Goal: Task Accomplishment & Management: Use online tool/utility

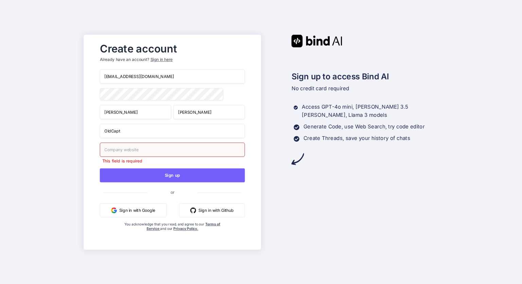
type input "3"
click at [152, 150] on input "#" at bounding box center [172, 149] width 145 height 14
drag, startPoint x: 153, startPoint y: 155, endPoint x: 154, endPoint y: 158, distance: 3.5
click at [154, 155] on input "#" at bounding box center [172, 149] width 145 height 14
type input "#"
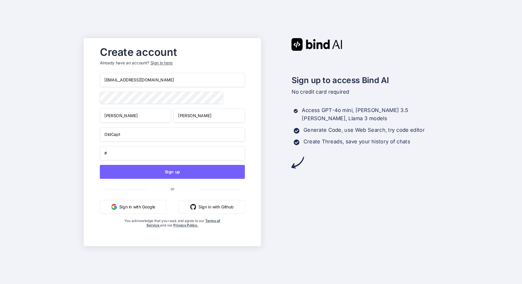
click at [152, 154] on input "#" at bounding box center [172, 153] width 145 height 14
drag, startPoint x: 116, startPoint y: 154, endPoint x: 85, endPoint y: 154, distance: 30.3
click at [85, 154] on div "Create account Already have an account? Sign in here ohiwello@gmail.com Eric Le…" at bounding box center [172, 142] width 177 height 208
click at [137, 155] on input "#" at bounding box center [172, 153] width 145 height 14
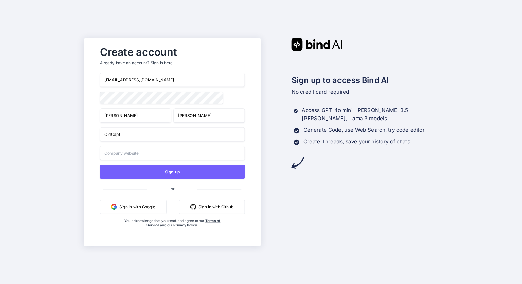
click at [138, 153] on input "text" at bounding box center [172, 153] width 145 height 14
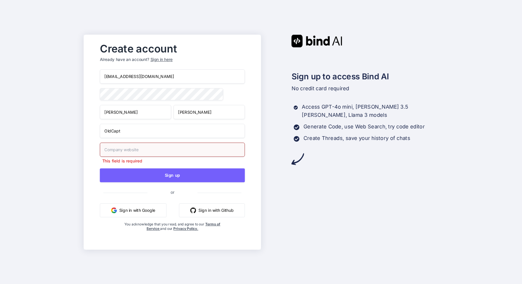
click at [171, 135] on input "OldCapt" at bounding box center [172, 130] width 145 height 14
click at [146, 157] on div "This field is required" at bounding box center [172, 152] width 145 height 21
click at [147, 152] on input "text" at bounding box center [172, 149] width 145 height 14
click at [147, 152] on input "a" at bounding box center [172, 149] width 145 height 14
click at [150, 146] on input "a" at bounding box center [172, 149] width 145 height 14
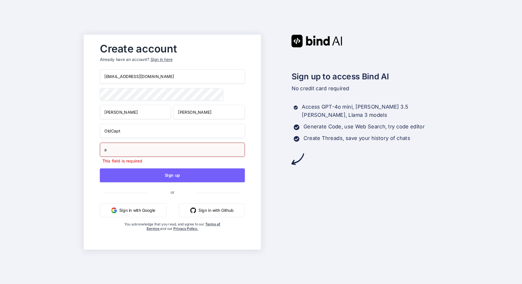
type input "a"
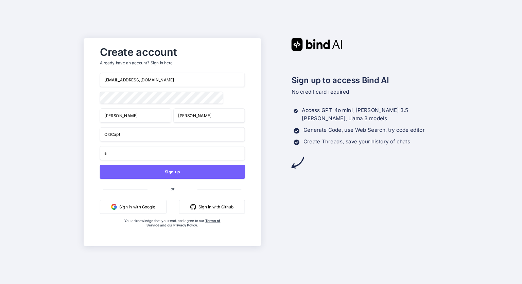
click at [154, 136] on input "OldCapt" at bounding box center [172, 134] width 145 height 14
drag, startPoint x: 152, startPoint y: 147, endPoint x: 152, endPoint y: 151, distance: 3.8
click at [152, 147] on input "a" at bounding box center [172, 153] width 145 height 14
click at [152, 152] on input "a" at bounding box center [172, 153] width 145 height 14
drag, startPoint x: 167, startPoint y: 169, endPoint x: 165, endPoint y: 109, distance: 60.6
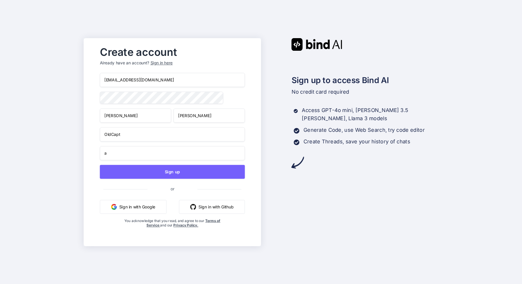
click at [165, 123] on div "ohiwello@gmail.com Eric Lee OldCapt a Sign up or Sign in with Google Sign in wi…" at bounding box center [172, 157] width 145 height 168
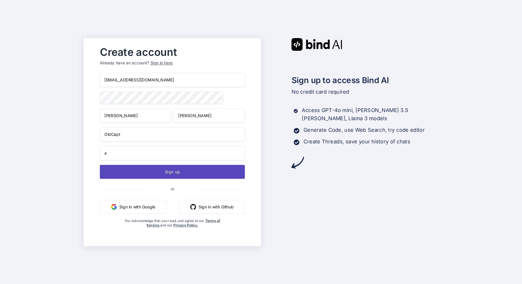
click at [167, 174] on button "Sign up" at bounding box center [172, 172] width 145 height 14
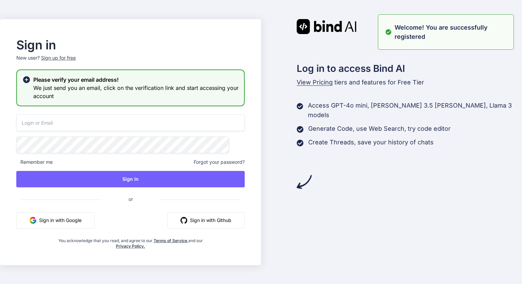
type input "ohiwello@gmail.com"
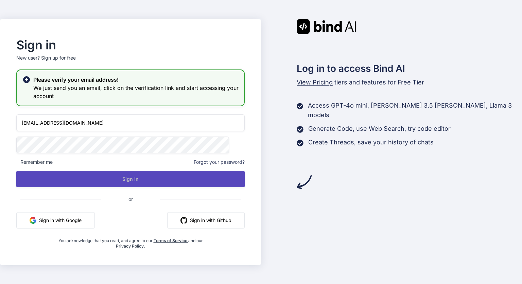
click at [170, 175] on button "Sign In" at bounding box center [130, 179] width 228 height 16
click at [161, 181] on button "Sign In" at bounding box center [130, 179] width 228 height 16
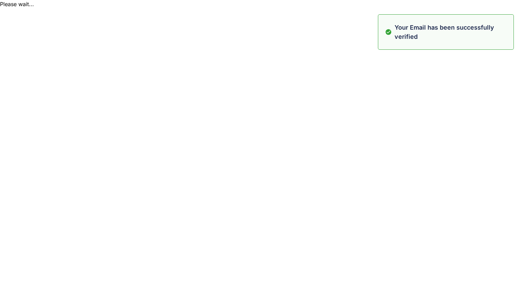
click at [141, 8] on html "Please wait... Your Email has been successfully verified" at bounding box center [261, 4] width 522 height 8
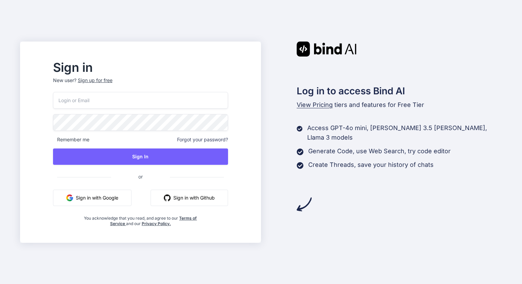
type input "[EMAIL_ADDRESS][DOMAIN_NAME]"
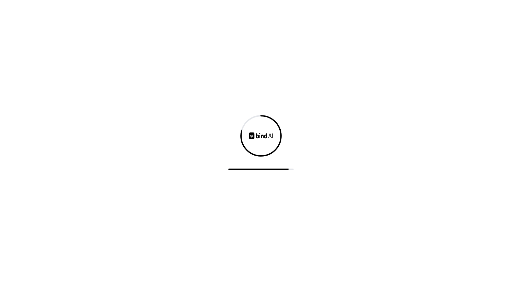
click at [487, 185] on div at bounding box center [261, 142] width 522 height 284
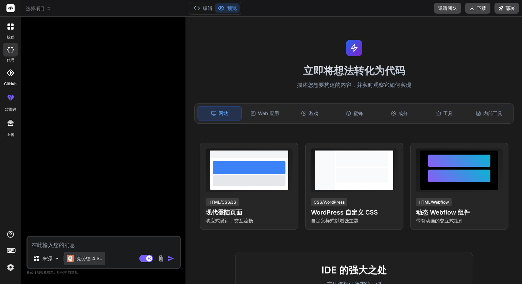
click at [96, 259] on font "克劳德 4 S.." at bounding box center [90, 258] width 26 height 6
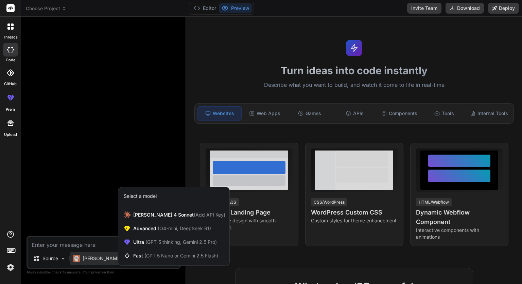
click at [150, 166] on div at bounding box center [261, 142] width 522 height 284
type textarea "x"
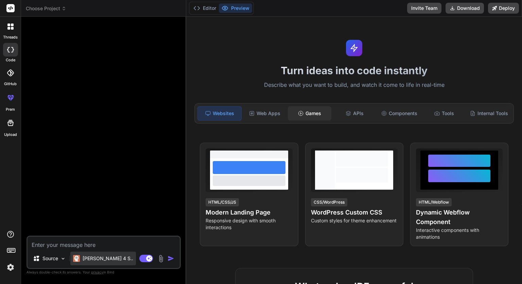
click at [302, 114] on div "Games" at bounding box center [310, 113] width 44 height 14
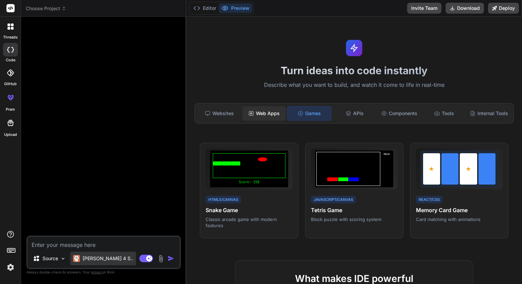
click at [283, 109] on div "Web Apps" at bounding box center [264, 113] width 44 height 14
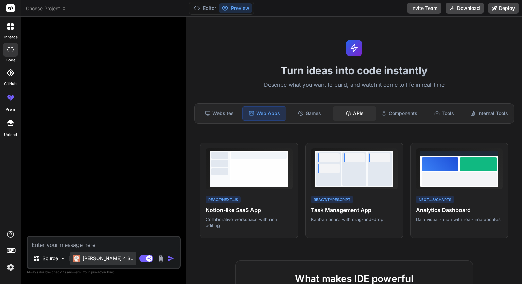
click at [336, 108] on div "APIs" at bounding box center [355, 113] width 44 height 14
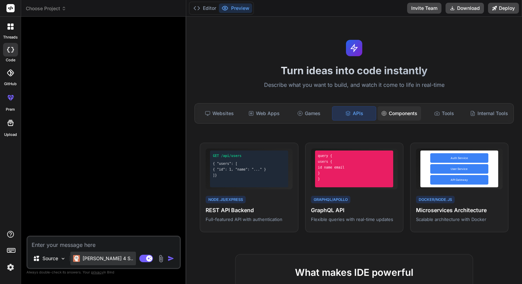
click at [389, 107] on div "Components" at bounding box center [400, 113] width 44 height 14
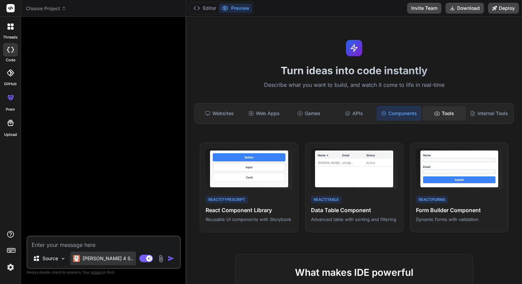
click at [435, 111] on icon at bounding box center [437, 113] width 5 height 5
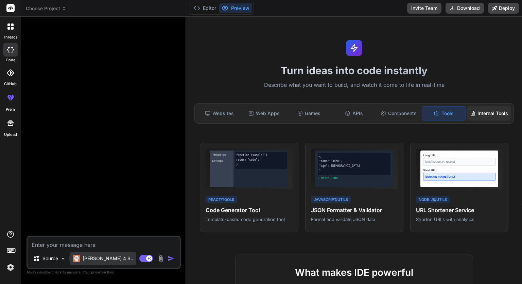
click at [476, 112] on div "Internal Tools" at bounding box center [490, 113] width 44 height 14
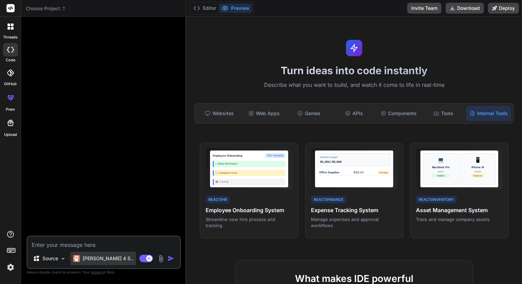
click at [231, 9] on button "Preview" at bounding box center [235, 8] width 33 height 10
click at [211, 10] on button "Editor" at bounding box center [205, 8] width 28 height 10
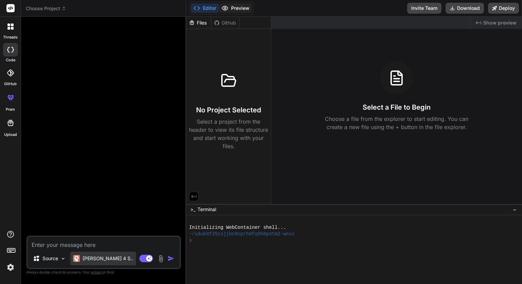
click at [234, 6] on button "Preview" at bounding box center [235, 8] width 33 height 10
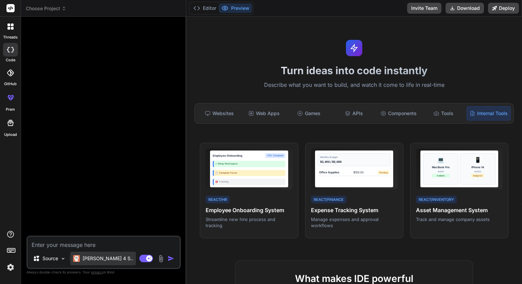
click at [62, 11] on span "Choose Project" at bounding box center [46, 8] width 40 height 7
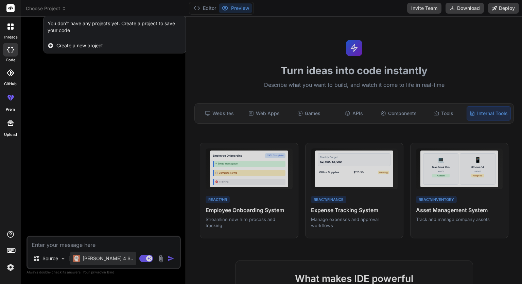
click at [62, 11] on div at bounding box center [261, 142] width 522 height 284
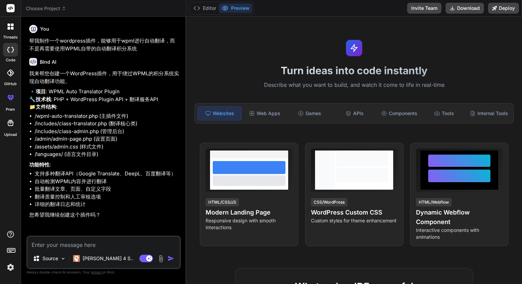
type textarea "x"
click at [90, 241] on textarea at bounding box center [104, 242] width 152 height 12
type textarea "j"
type textarea "x"
type textarea "ji"
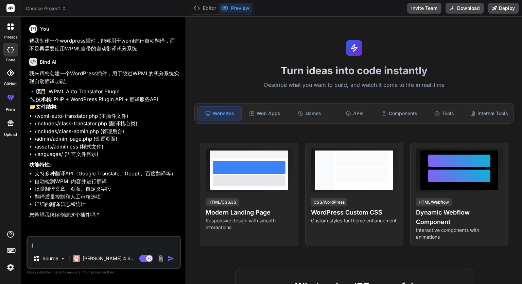
type textarea "x"
type textarea "j"
type textarea "x"
type textarea "j"
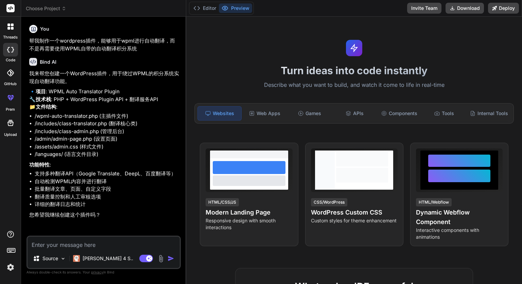
type textarea "x"
type textarea "ji"
type textarea "x"
type textarea "ji'x"
type textarea "x"
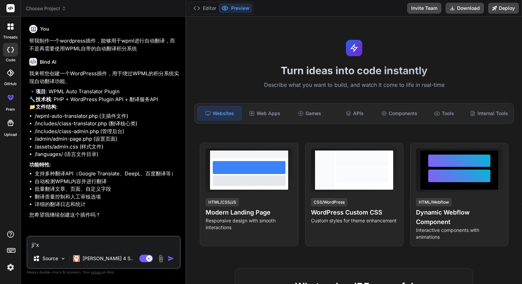
type textarea "继续"
type textarea "x"
type textarea "继续c"
type textarea "x"
type textarea "继续ch"
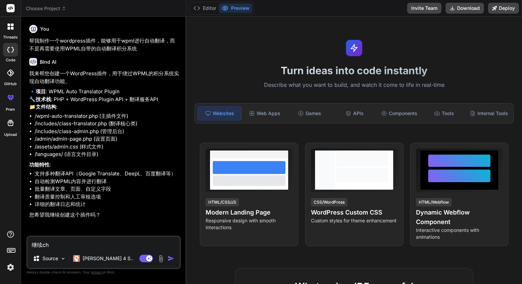
type textarea "x"
type textarea "继续[PERSON_NAME]"
type textarea "x"
type textarea "继续chu'a"
type textarea "x"
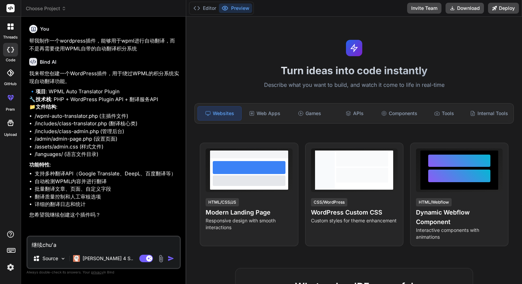
type textarea "继续chuag"
type textarea "x"
type textarea "继续chuag'j"
type textarea "x"
type textarea "继续chuag'ji"
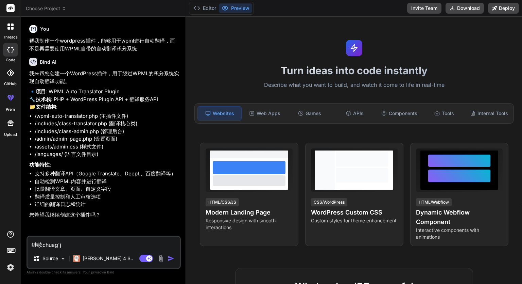
type textarea "x"
type textarea "继续chuag'jia"
type textarea "x"
type textarea "继续chuag'jian"
type textarea "x"
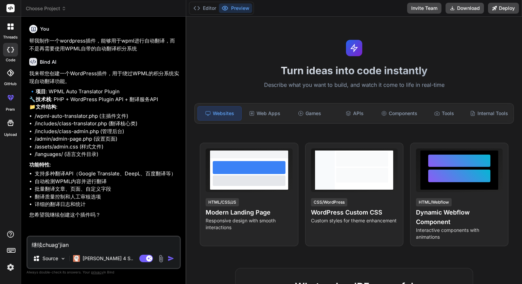
type textarea "继续创建"
type textarea "x"
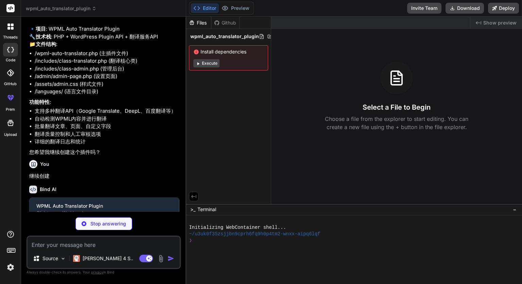
scroll to position [70, 0]
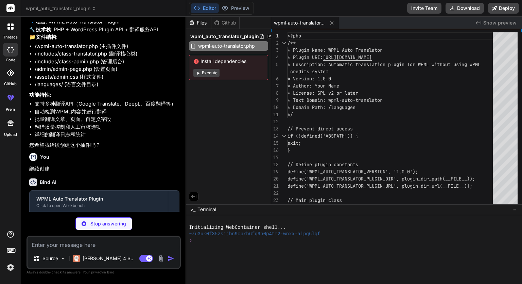
type textarea "x"
type textarea "} }"
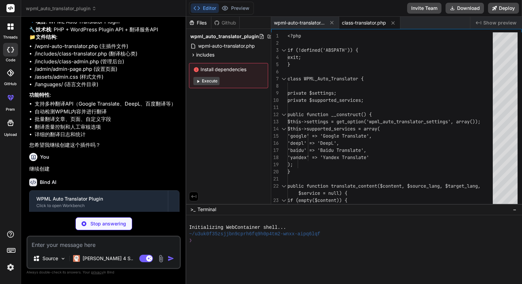
type textarea "x"
type textarea "add_settings_error('wpml_auto_translator', 'settings_saved', __('Settings saved…"
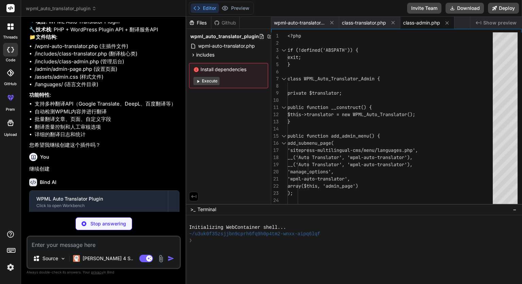
type textarea "x"
type textarea "$error ); } }"
type textarea "x"
type textarea "<?php endforeach; ?> <?php endif; ?> </tbody> </table> </div> <?php endif; ?> <…"
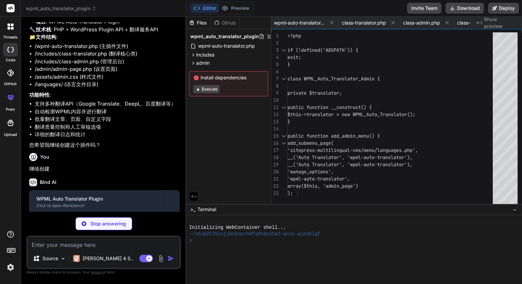
type textarea "x"
type textarea "background-color: #fcf9e8; }"
type textarea "x"
type textarea "return false; } }); });"
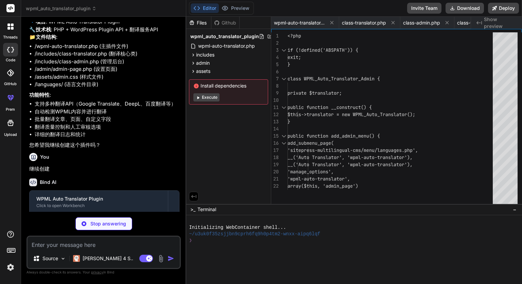
type textarea "x"
type textarea "msgstr """
type textarea "x"
type textarea "== Privacy == This plugin sends content to third-party translation services. Pl…"
type textarea "x"
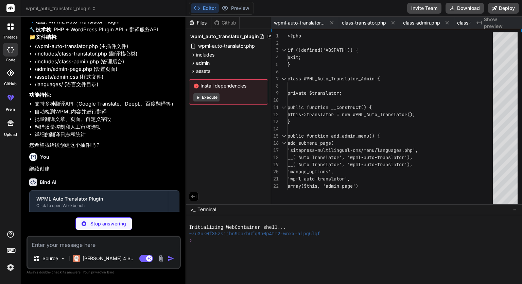
type textarea ") );"
type textarea "x"
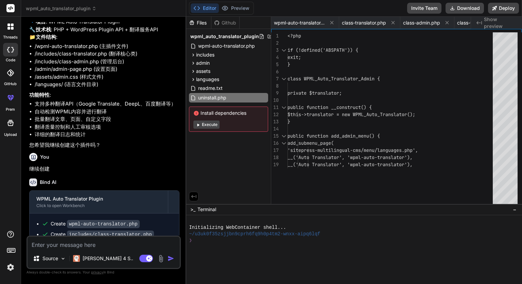
scroll to position [0, 343]
